Goal: Task Accomplishment & Management: Complete application form

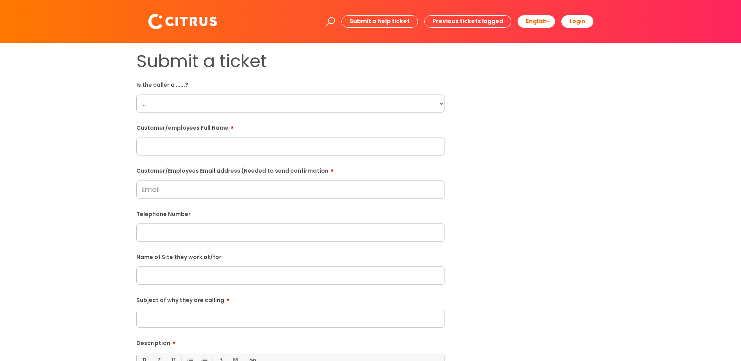
click at [245, 105] on select "... Citrus Customer Citrus Employee Contractor Supplier" at bounding box center [290, 104] width 309 height 18
select select "Contractor"
click at [136, 95] on select "... Citrus Customer Citrus Employee Contractor Supplier" at bounding box center [290, 104] width 309 height 18
click at [199, 143] on input "text" at bounding box center [290, 147] width 309 height 18
click at [189, 140] on input "text" at bounding box center [290, 147] width 309 height 18
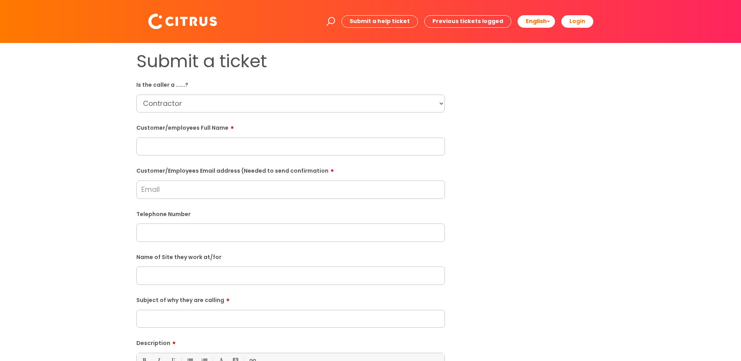
paste input "Paul Kipping"
type input "Paul Kipping"
click at [182, 200] on form "Is the caller a ......? ... Citrus Customer Citrus Employee Contractor Supplier…" at bounding box center [290, 283] width 309 height 410
click at [193, 196] on input "Customer/Employees Email address (Needed to send confirmation" at bounding box center [290, 189] width 309 height 18
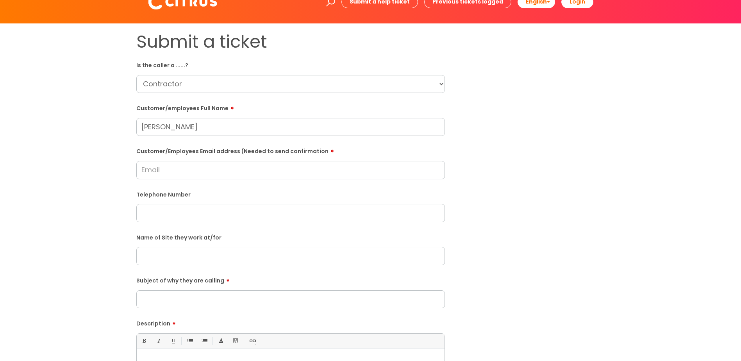
scroll to position [39, 0]
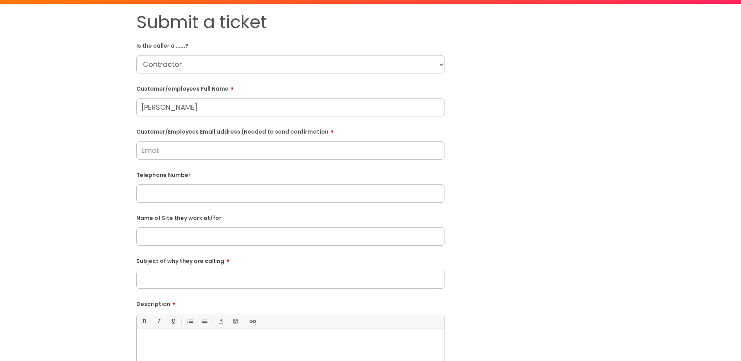
click at [165, 197] on input "text" at bounding box center [290, 193] width 309 height 18
paste input "07891868311"
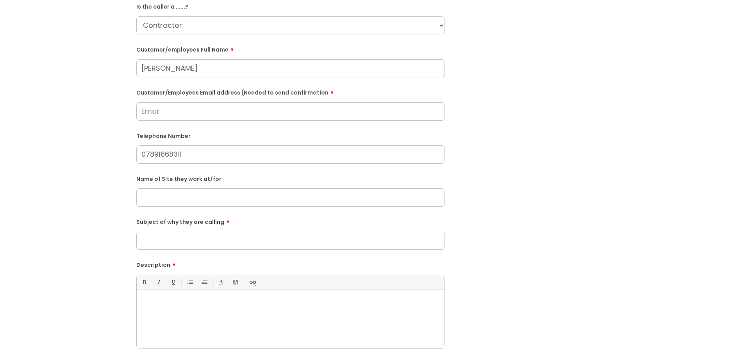
type input "07891868311"
click at [224, 236] on input "Subject of why they are calling" at bounding box center [290, 241] width 309 height 18
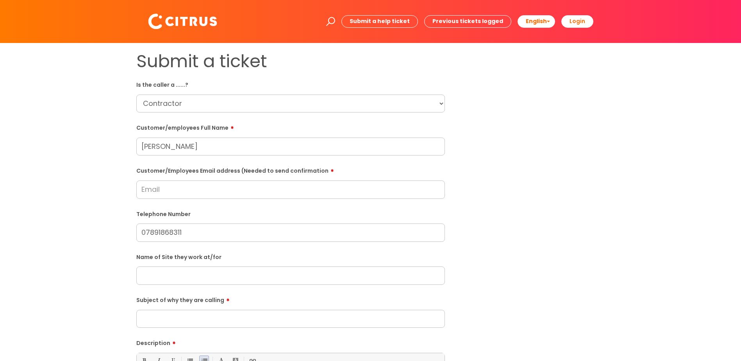
scroll to position [117, 0]
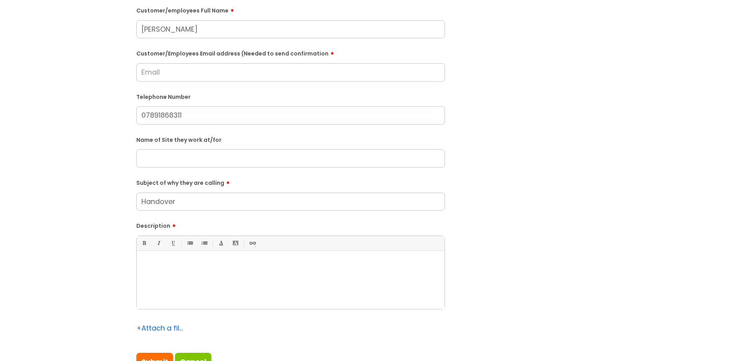
type input "Handover"
click at [190, 283] on div at bounding box center [291, 282] width 308 height 54
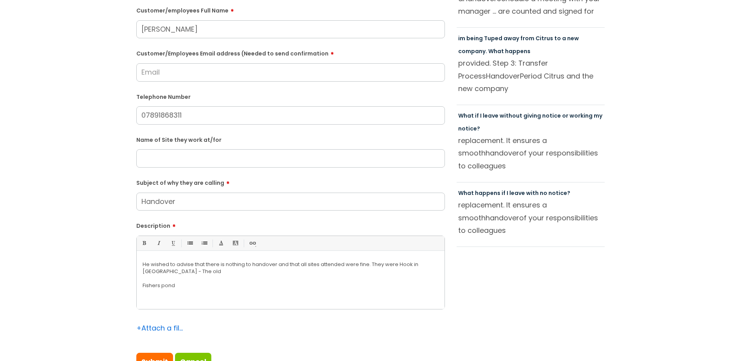
click at [210, 271] on p "He wished to advise that there is nothing to handover and that all sites attend…" at bounding box center [291, 268] width 296 height 14
click at [266, 286] on p "Fishers pond" at bounding box center [291, 285] width 296 height 7
drag, startPoint x: 205, startPoint y: 132, endPoint x: 173, endPoint y: 122, distance: 33.5
click at [205, 133] on form "Is the caller a ......? ... Citrus Customer Citrus Employee Contractor Supplier…" at bounding box center [290, 166] width 309 height 410
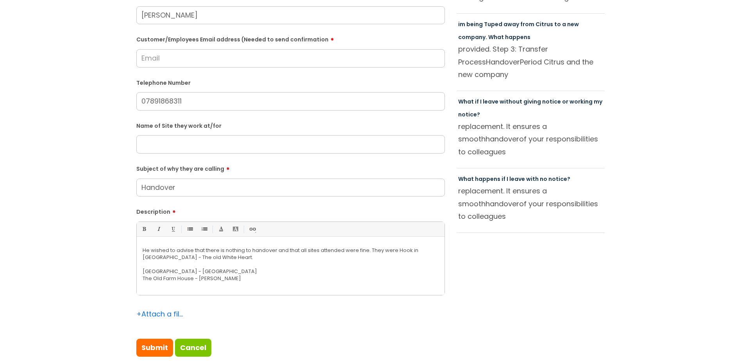
scroll to position [156, 0]
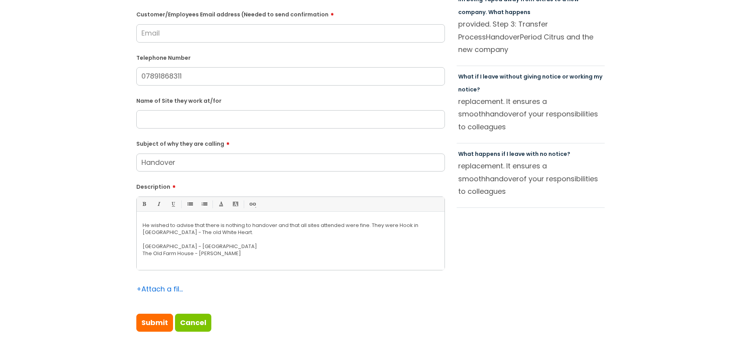
click at [218, 169] on input "Handover" at bounding box center [290, 163] width 309 height 18
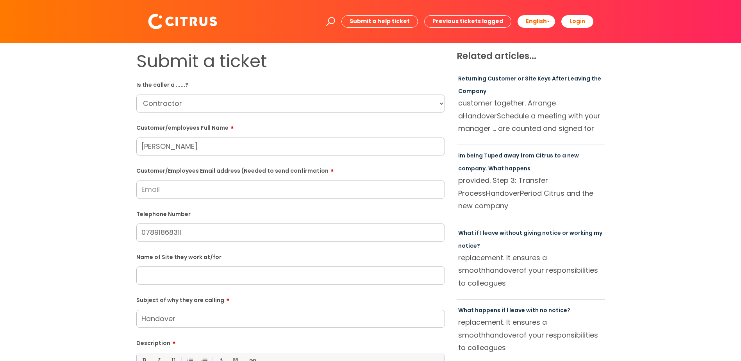
scroll to position [39, 0]
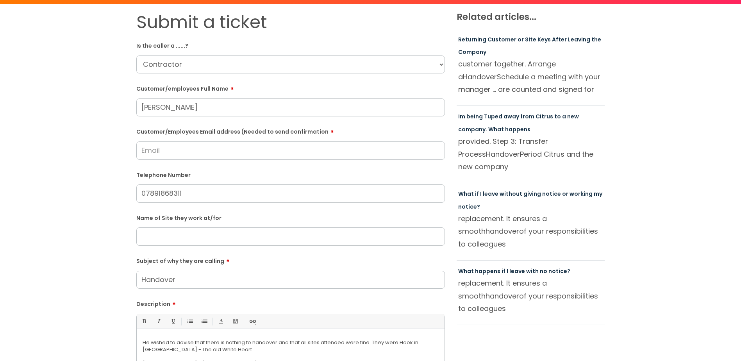
click at [207, 243] on input "text" at bounding box center [290, 236] width 309 height 18
click at [158, 193] on input "07891868311" at bounding box center [290, 193] width 309 height 18
click at [197, 168] on form "Is the caller a ......? ... Citrus Customer Citrus Employee Contractor Supplier…" at bounding box center [290, 244] width 309 height 410
click at [197, 156] on input "Customer/Employees Email address (Needed to send confirmation" at bounding box center [290, 150] width 309 height 18
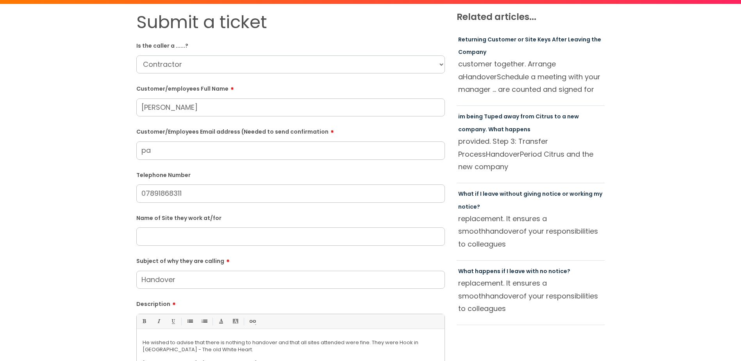
type input "p"
type input "P"
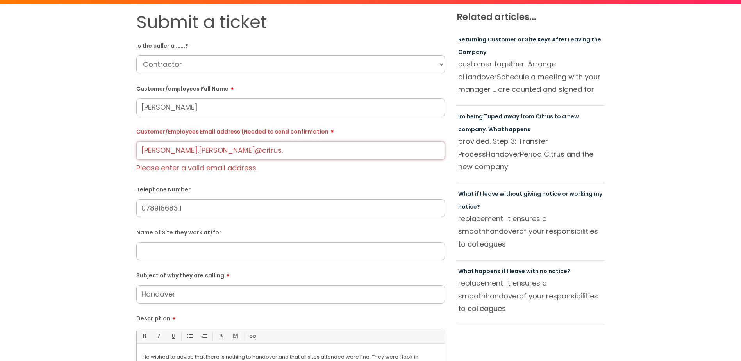
click at [229, 155] on input "paul.kipping@citrus." at bounding box center [290, 150] width 309 height 18
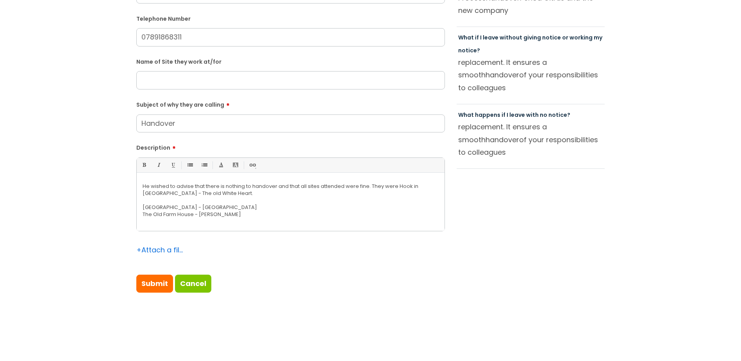
type input "paulkipping19@googlemail.com"
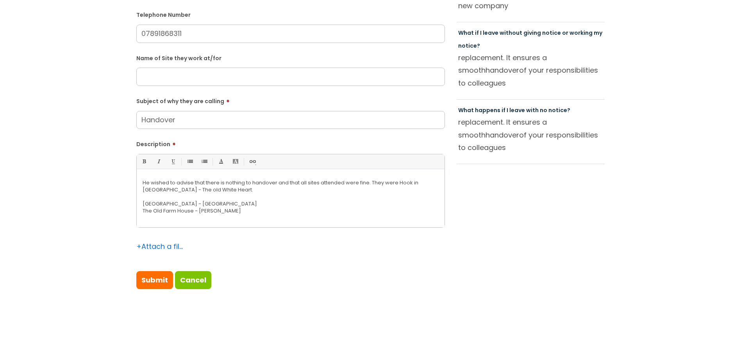
click at [238, 199] on p at bounding box center [291, 196] width 296 height 7
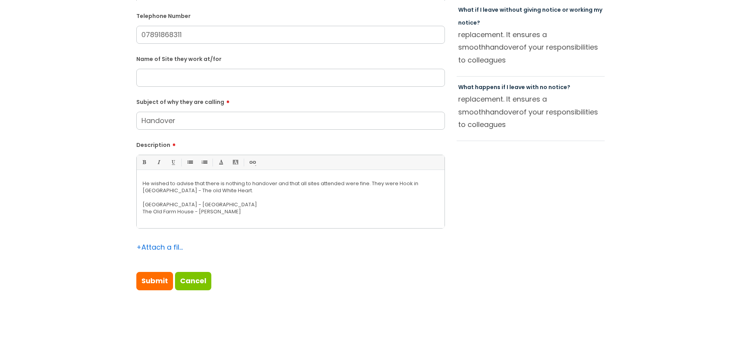
click at [238, 198] on p at bounding box center [291, 197] width 296 height 7
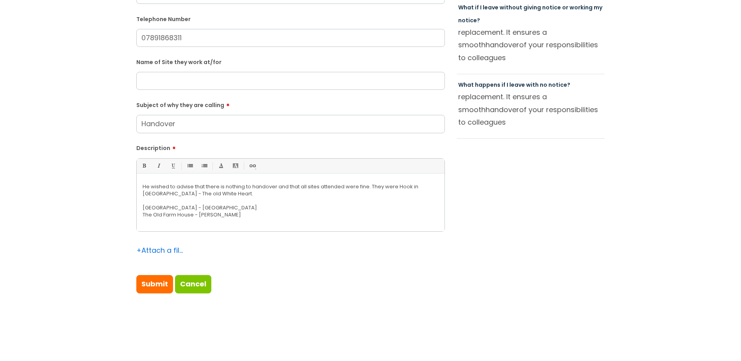
click at [238, 193] on p "He wished to advise that there is nothing to handover and that all sites attend…" at bounding box center [291, 190] width 296 height 14
click at [192, 196] on p "He wished to advise that there is nothing to handover and that all sites attend…" at bounding box center [291, 190] width 296 height 14
click at [238, 193] on p "He wished to advise that there is nothing to handover and that all sites attend…" at bounding box center [291, 190] width 296 height 14
click at [259, 193] on span "Fishers pond - Eastleigh" at bounding box center [308, 194] width 110 height 6
drag, startPoint x: 296, startPoint y: 199, endPoint x: 297, endPoint y: 193, distance: 6.4
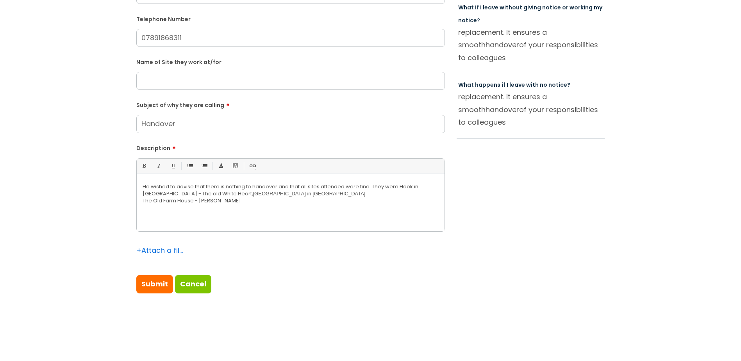
click at [296, 199] on p "The Old Farm House - Totten" at bounding box center [291, 200] width 296 height 7
click at [298, 192] on p "He wished to advise that there is nothing to handover and that all sites attend…" at bounding box center [291, 190] width 296 height 14
drag, startPoint x: 371, startPoint y: 192, endPoint x: 348, endPoint y: 195, distance: 22.9
click at [348, 195] on p "He wished to advise that there is nothing to handover and that all sites attend…" at bounding box center [291, 193] width 296 height 21
copy span "Totten"
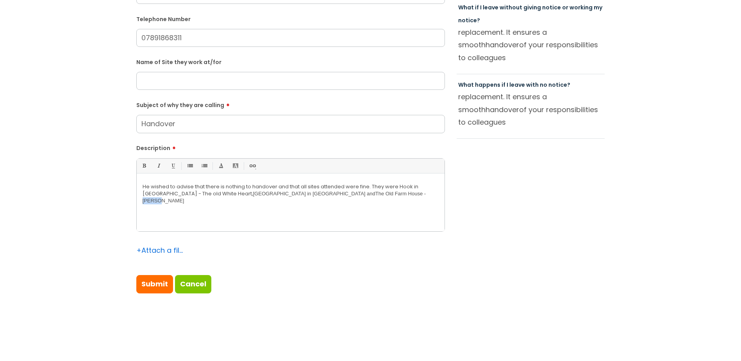
click at [381, 200] on div "He wished to advise that there is nothing to handover and that all sites attend…" at bounding box center [291, 204] width 308 height 54
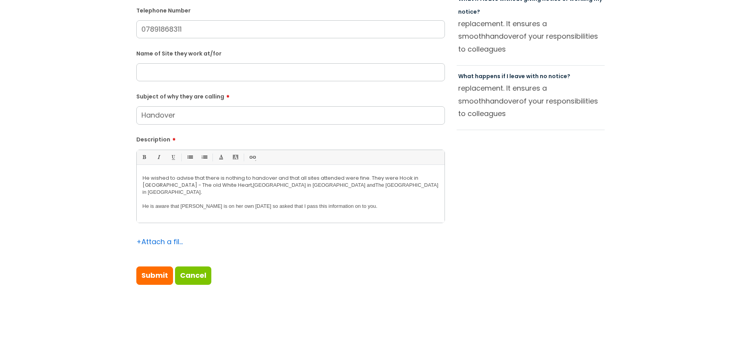
scroll to position [264, 0]
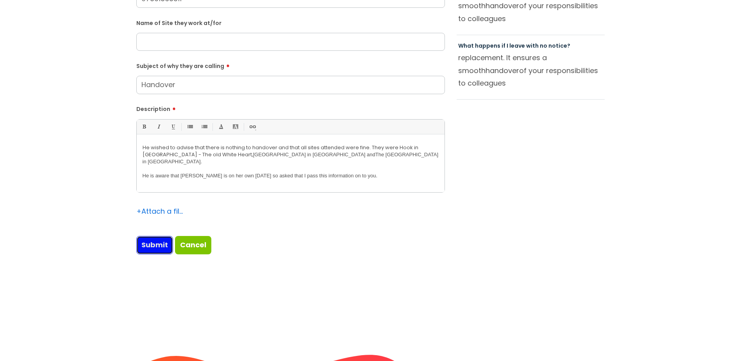
drag, startPoint x: 155, startPoint y: 248, endPoint x: 15, endPoint y: 261, distance: 140.9
click at [155, 248] on input "Submit" at bounding box center [154, 245] width 37 height 18
type input "Please Wait..."
